Goal: Navigation & Orientation: Find specific page/section

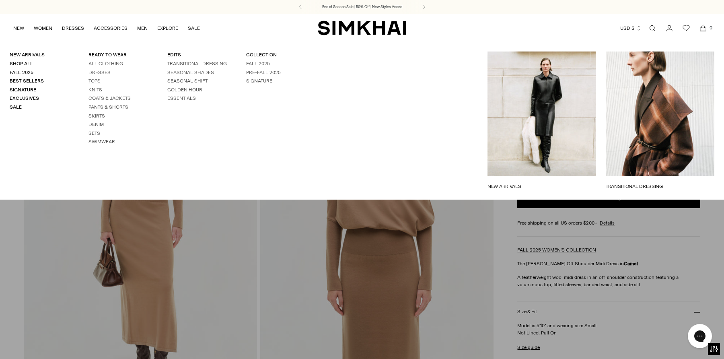
click at [95, 80] on link "Tops" at bounding box center [94, 81] width 12 height 6
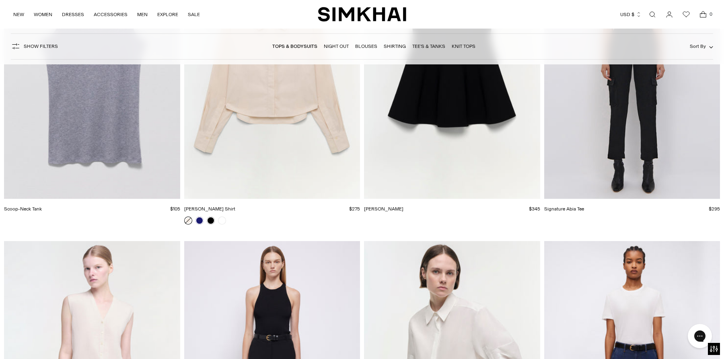
scroll to position [7485, 0]
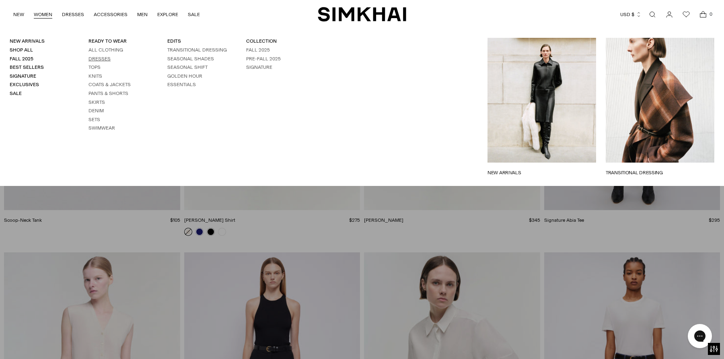
click at [97, 60] on link "Dresses" at bounding box center [99, 59] width 22 height 6
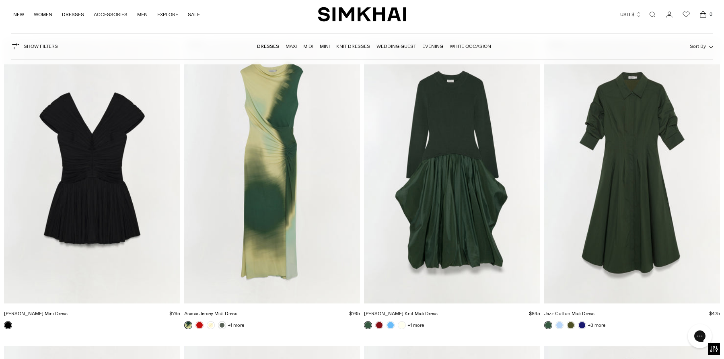
scroll to position [3976, 0]
